Goal: Transaction & Acquisition: Purchase product/service

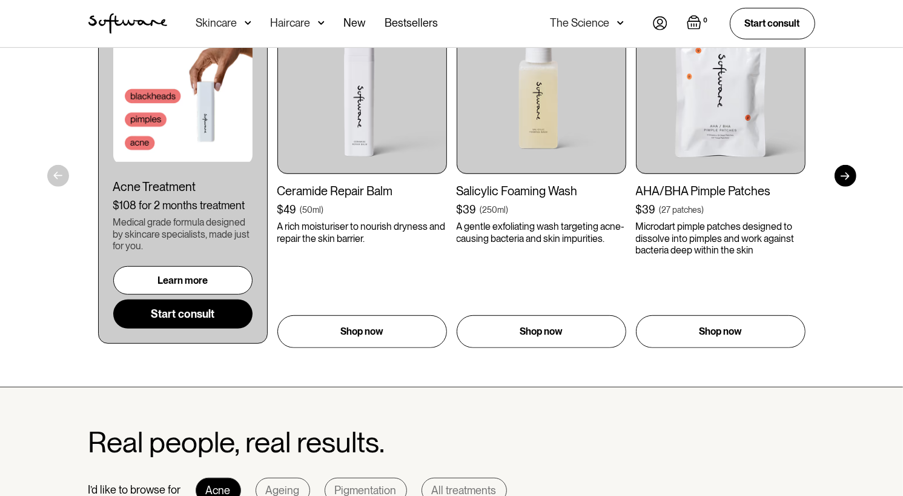
scroll to position [727, 0]
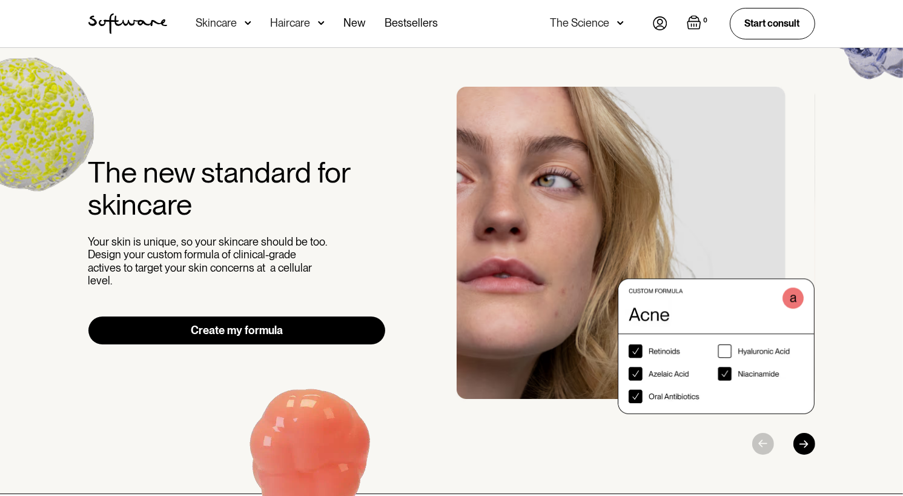
click at [729, 351] on img "1 / 3" at bounding box center [636, 250] width 359 height 327
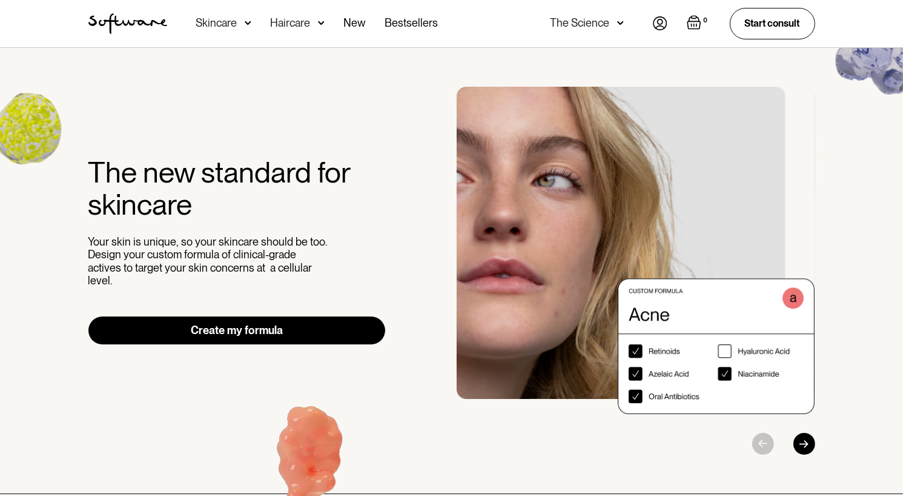
click at [630, 348] on img "1 / 3" at bounding box center [636, 250] width 359 height 327
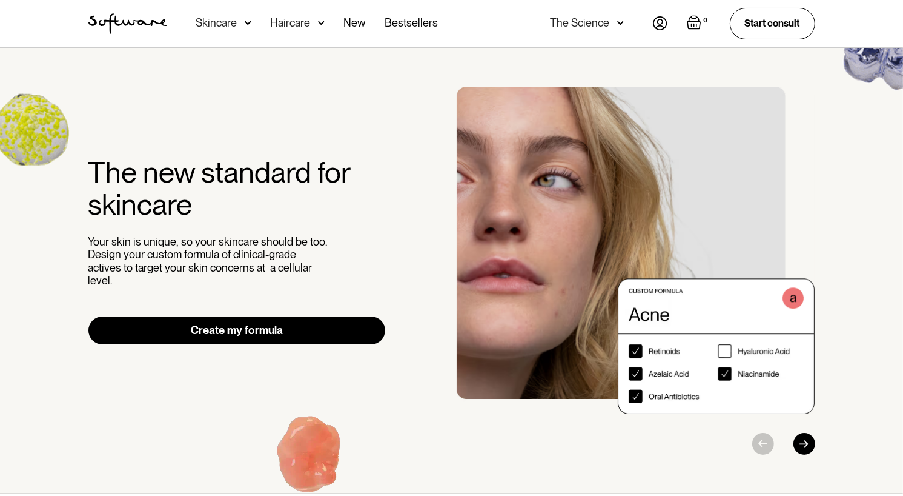
click at [477, 405] on img "1 / 3" at bounding box center [636, 250] width 359 height 327
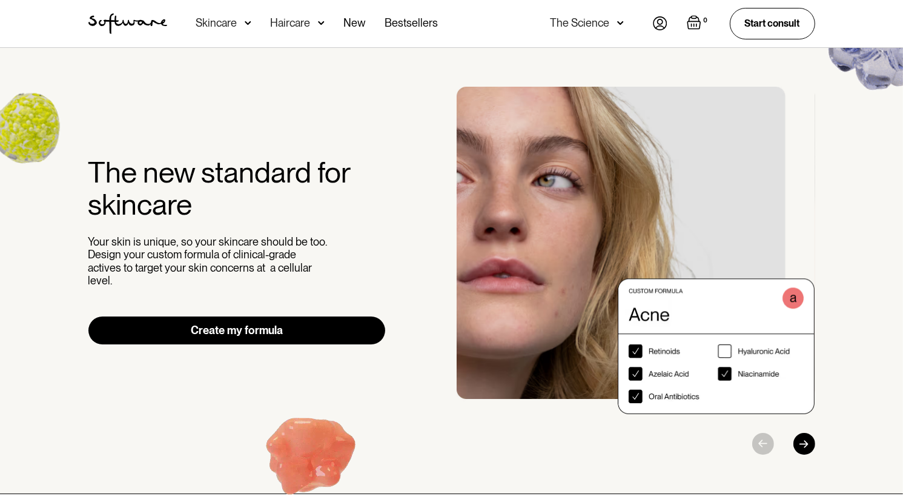
click at [271, 318] on link "Create my formula" at bounding box center [236, 330] width 297 height 28
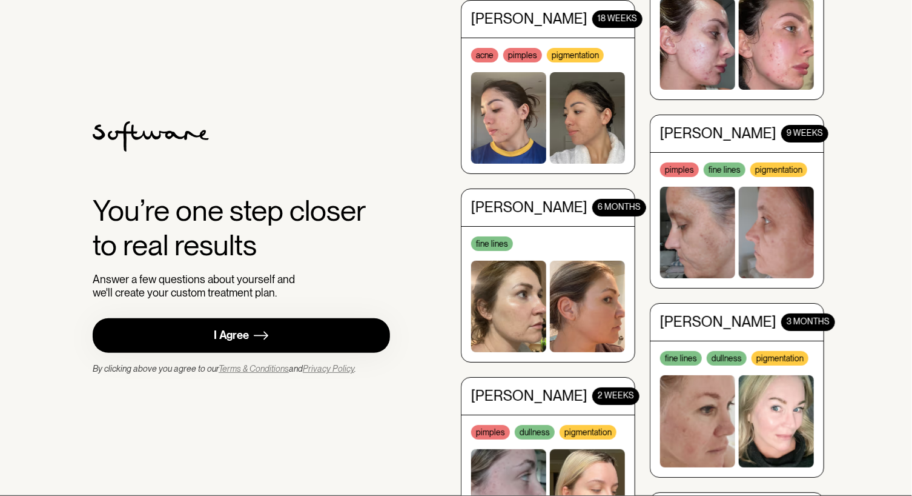
click at [222, 342] on div "I Agree" at bounding box center [231, 335] width 35 height 14
